Goal: Find contact information: Find contact information

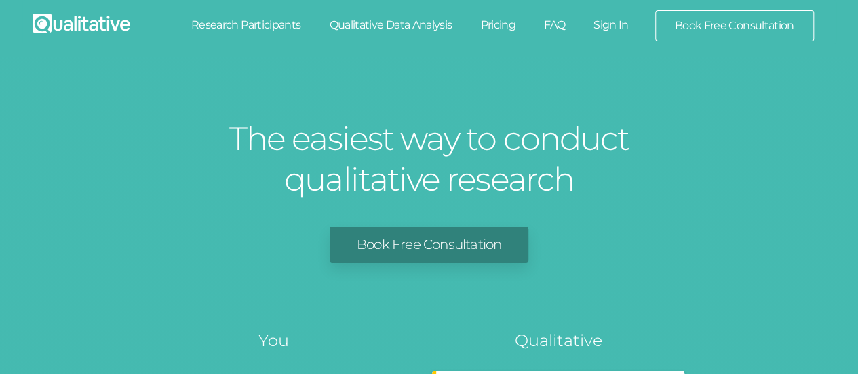
click at [610, 24] on link "Sign In" at bounding box center [611, 25] width 64 height 30
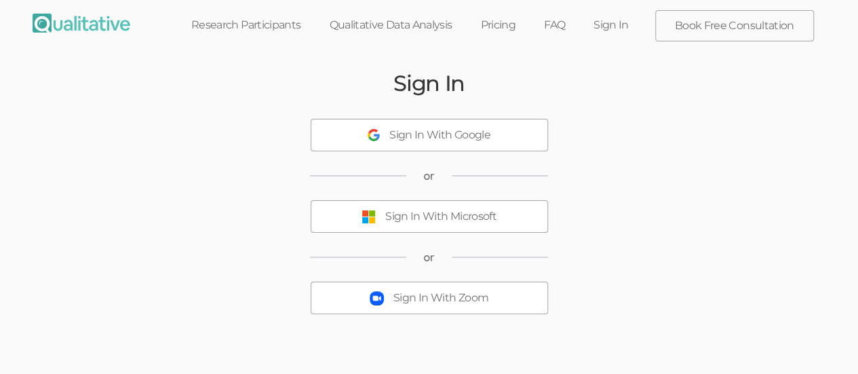
click at [412, 222] on div "Sign In With Microsoft" at bounding box center [440, 217] width 111 height 16
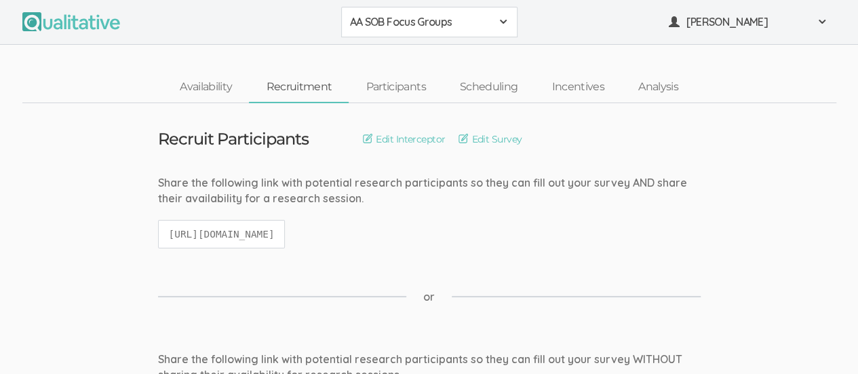
click at [503, 20] on span at bounding box center [503, 21] width 11 height 11
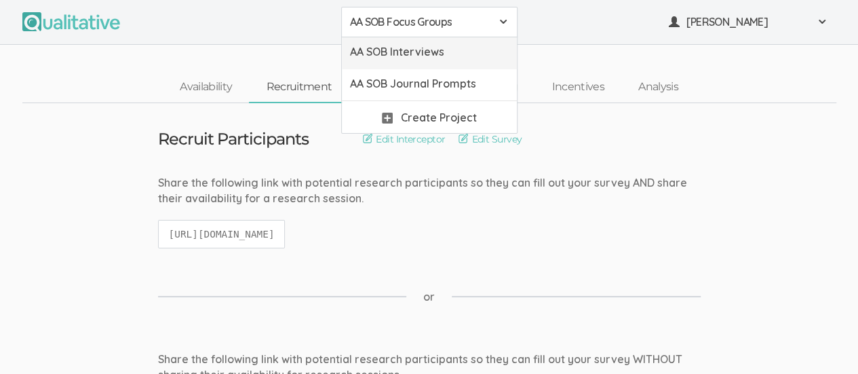
click at [468, 48] on span "AA SOB Interviews" at bounding box center [429, 52] width 159 height 16
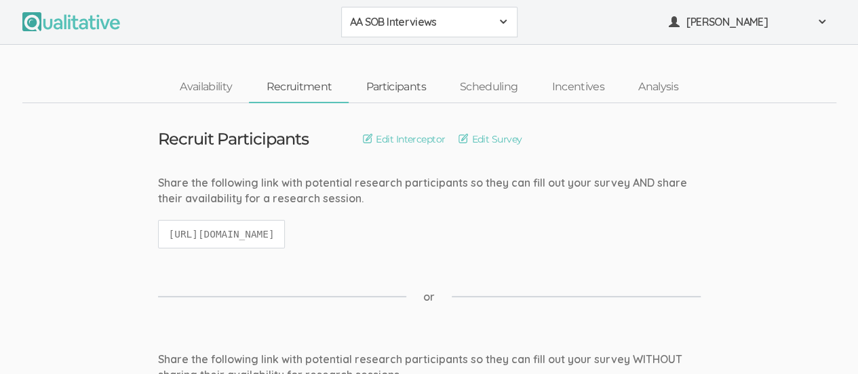
click at [397, 89] on link "Participants" at bounding box center [396, 87] width 94 height 29
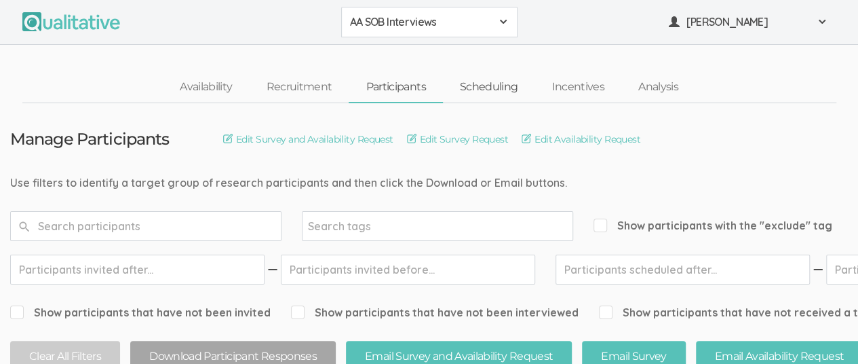
click at [495, 90] on link "Scheduling" at bounding box center [489, 87] width 92 height 29
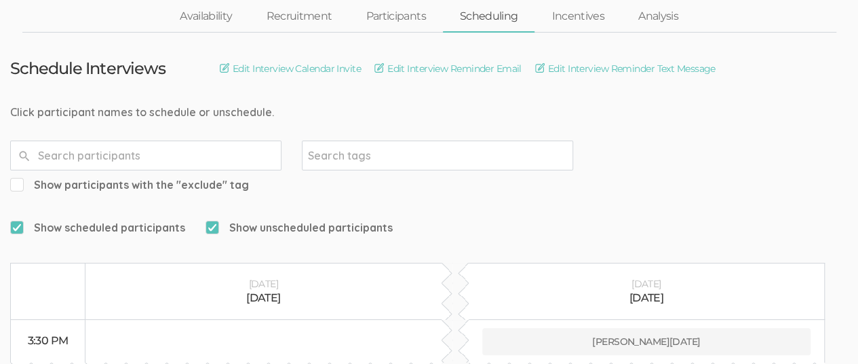
scroll to position [212, 0]
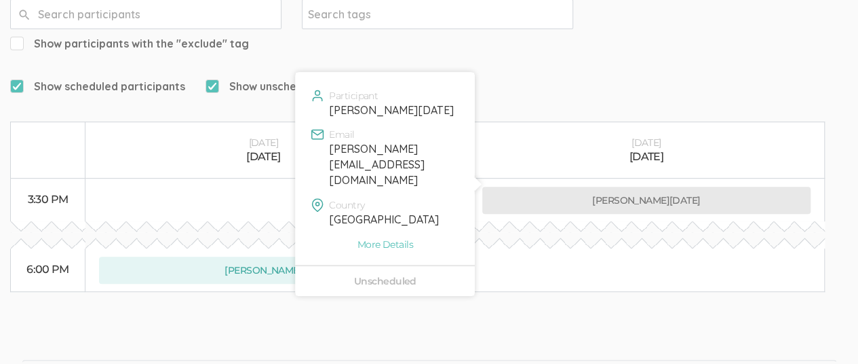
click at [650, 187] on button "Sarah-Elizabeth Noel" at bounding box center [646, 200] width 329 height 27
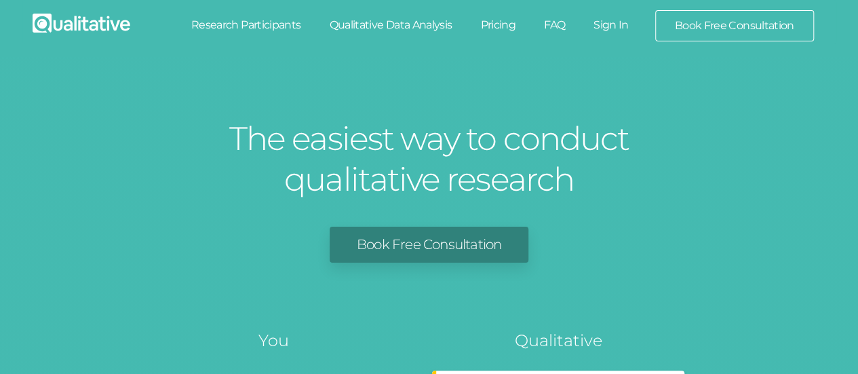
click at [617, 27] on link "Sign In" at bounding box center [611, 25] width 64 height 30
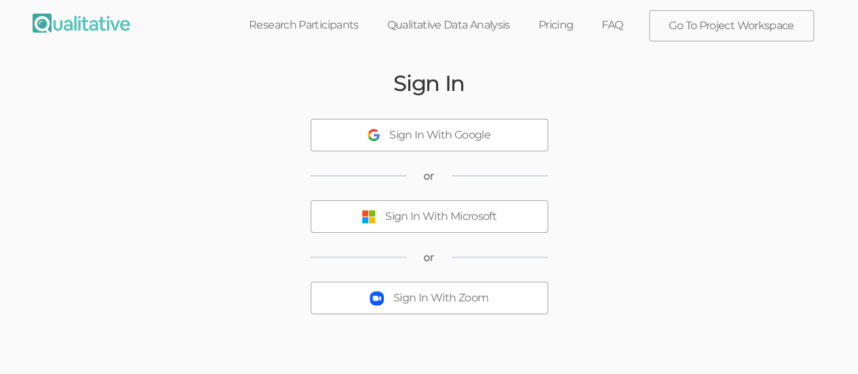
click at [461, 207] on button "Sign In With Microsoft" at bounding box center [429, 216] width 237 height 33
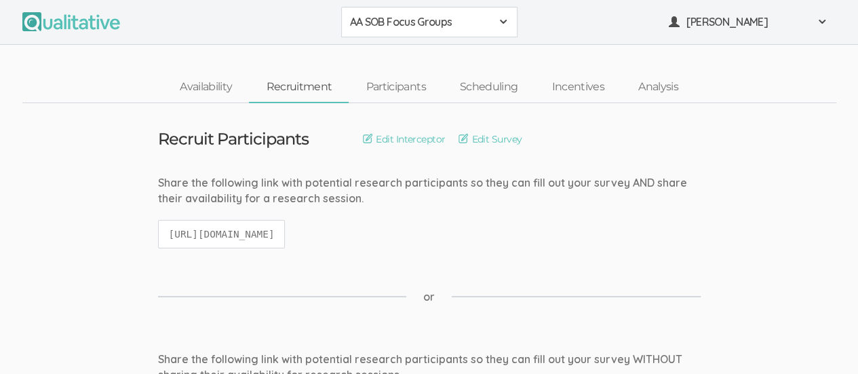
click at [503, 24] on span at bounding box center [503, 21] width 11 height 11
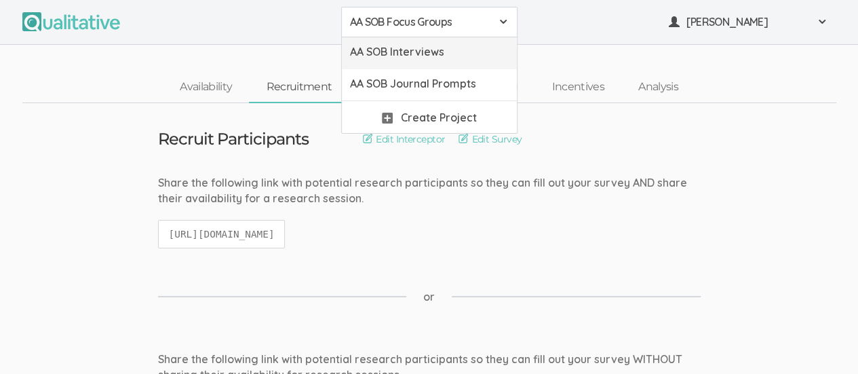
click at [440, 52] on span "AA SOB Interviews" at bounding box center [429, 52] width 159 height 16
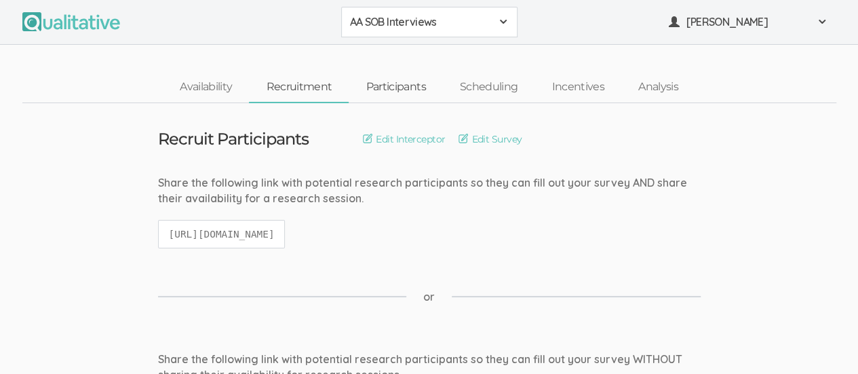
click at [402, 90] on link "Participants" at bounding box center [396, 87] width 94 height 29
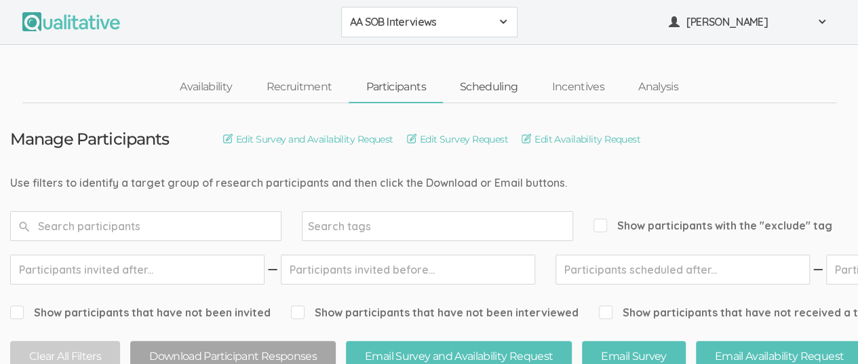
click at [506, 86] on link "Scheduling" at bounding box center [489, 87] width 92 height 29
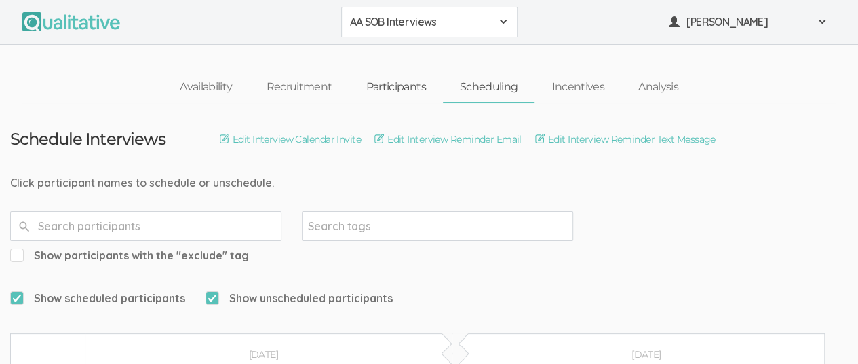
click at [395, 83] on link "Participants" at bounding box center [396, 87] width 94 height 29
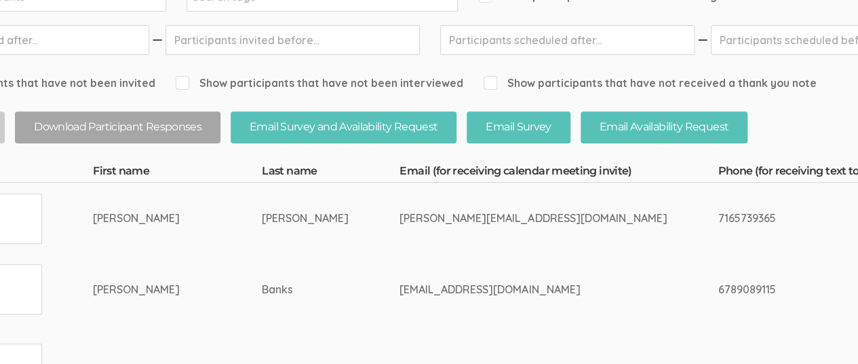
scroll to position [229, 0]
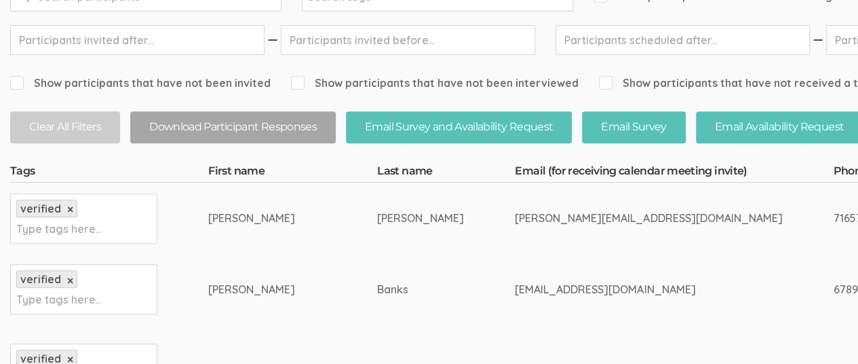
drag, startPoint x: 199, startPoint y: 215, endPoint x: 283, endPoint y: 218, distance: 84.2
click at [283, 218] on td "Sarah-Elizabeth" at bounding box center [292, 217] width 169 height 71
copy div "Sarah-Elizabeth"
drag, startPoint x: 330, startPoint y: 216, endPoint x: 373, endPoint y: 216, distance: 43.4
click at [377, 216] on td "Noel" at bounding box center [446, 217] width 138 height 71
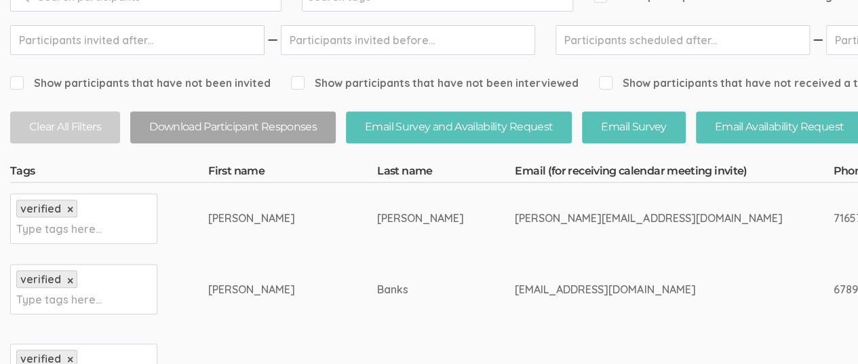
click at [377, 218] on div "Noel" at bounding box center [420, 218] width 87 height 16
drag, startPoint x: 330, startPoint y: 216, endPoint x: 378, endPoint y: 215, distance: 48.9
click at [378, 215] on td "Noel" at bounding box center [446, 217] width 138 height 71
copy div "Noel"
drag, startPoint x: 423, startPoint y: 217, endPoint x: 598, endPoint y: 215, distance: 175.0
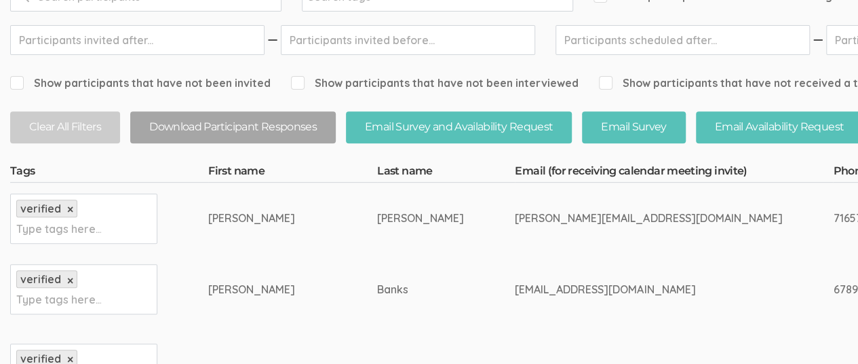
click at [598, 215] on div "sarah.e.noel36@gmail.com" at bounding box center [648, 218] width 267 height 16
copy div "sarah.e.noel36@gmail.com"
